Goal: Transaction & Acquisition: Subscribe to service/newsletter

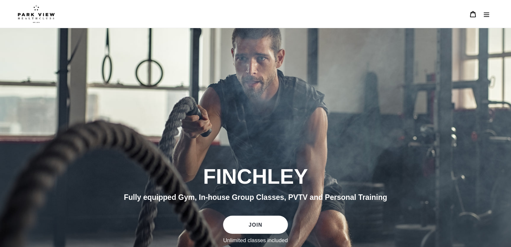
click at [486, 12] on icon "Menu" at bounding box center [486, 14] width 6 height 6
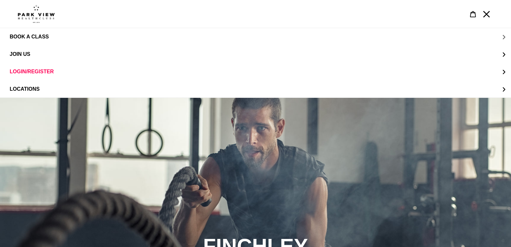
click at [504, 35] on button "BOOK A CLASS" at bounding box center [255, 36] width 511 height 17
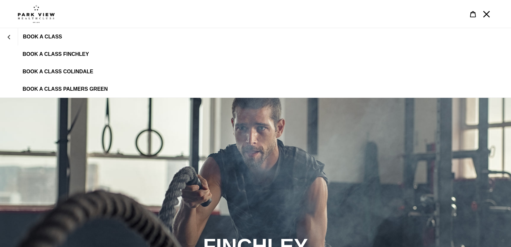
click at [51, 52] on span "BOOK A CLASS FINCHLEY" at bounding box center [56, 54] width 66 height 6
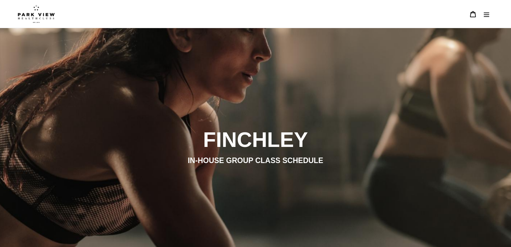
click at [484, 16] on icon "Menu" at bounding box center [486, 14] width 6 height 6
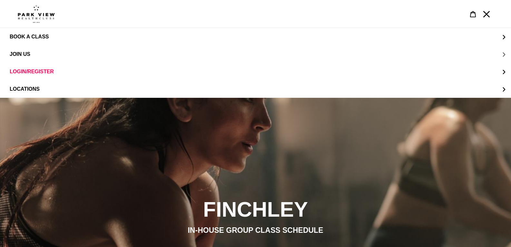
click at [23, 53] on span "JOIN US" at bounding box center [20, 54] width 21 height 6
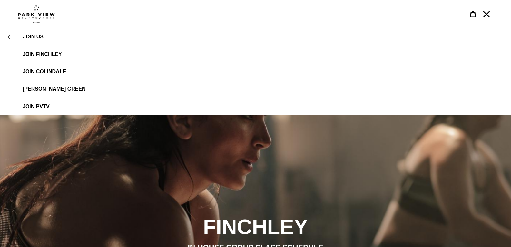
click at [50, 53] on span "JOIN FINCHLEY" at bounding box center [42, 54] width 39 height 6
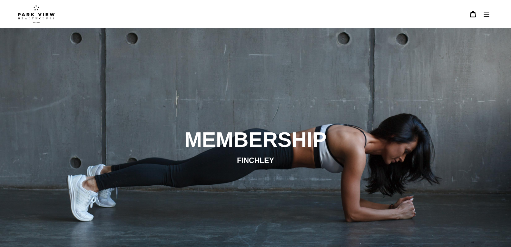
click at [487, 12] on icon "Menu" at bounding box center [486, 14] width 6 height 6
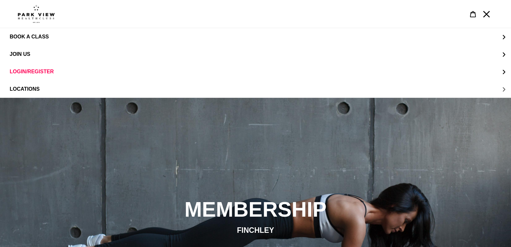
click at [24, 88] on span "LOCATIONS" at bounding box center [25, 89] width 30 height 6
click at [32, 70] on span "Finchley" at bounding box center [36, 72] width 26 height 6
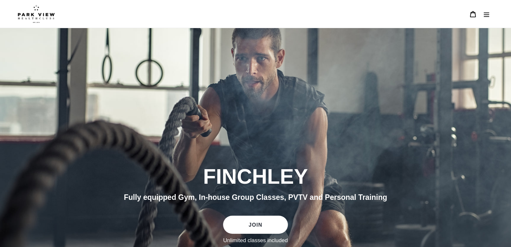
click at [485, 17] on button "Menu" at bounding box center [487, 14] width 14 height 14
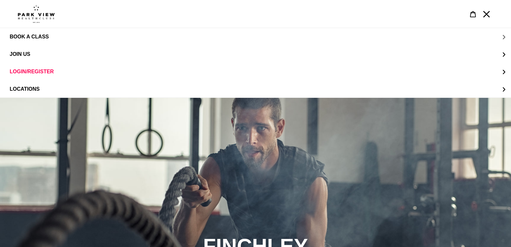
click at [26, 39] on span "BOOK A CLASS" at bounding box center [29, 37] width 39 height 6
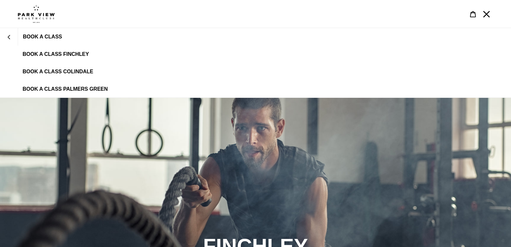
click at [24, 15] on img at bounding box center [36, 14] width 37 height 18
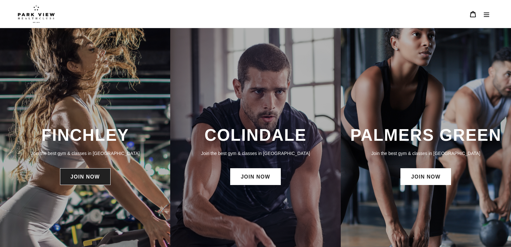
click at [78, 179] on link "JOIN NOW" at bounding box center [85, 176] width 51 height 17
